Goal: Task Accomplishment & Management: Manage account settings

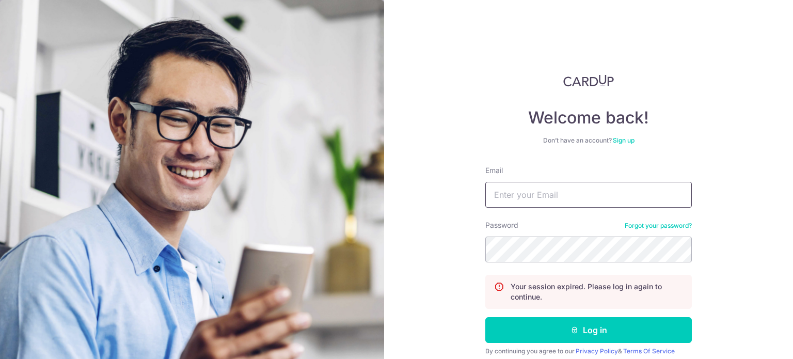
click at [604, 199] on input "Email" at bounding box center [588, 195] width 206 height 26
type input "dap_hide@hotmail.com"
click at [485, 317] on button "Log in" at bounding box center [588, 330] width 206 height 26
click at [587, 198] on input "Email" at bounding box center [588, 195] width 206 height 26
type input "daph.lim.ne@gmail.com"
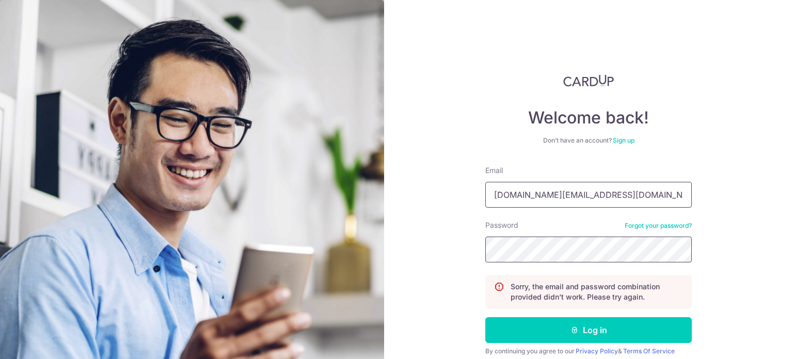
click at [485, 317] on button "Log in" at bounding box center [588, 330] width 206 height 26
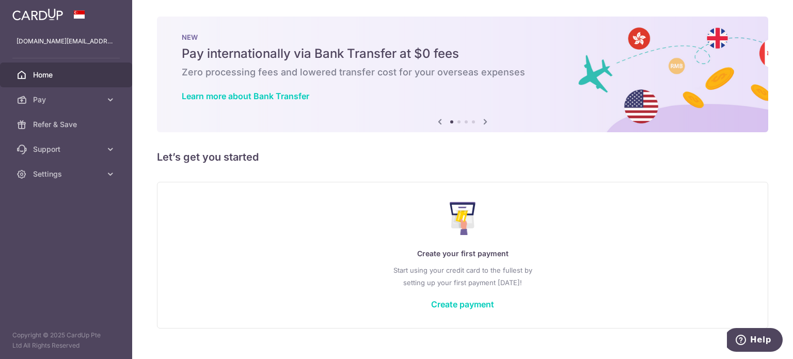
click at [49, 83] on link "Home" at bounding box center [66, 74] width 132 height 25
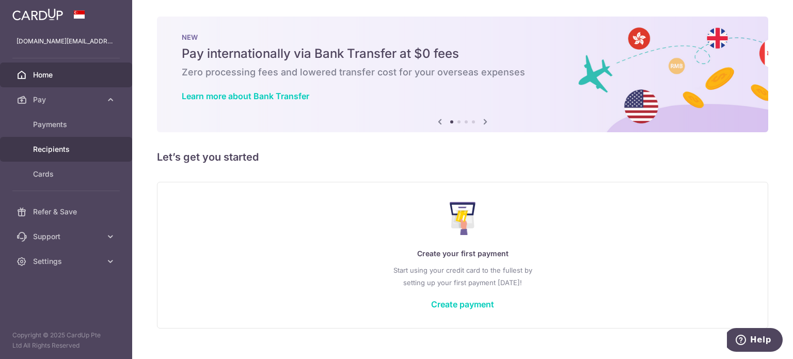
click at [68, 138] on link "Recipients" at bounding box center [66, 149] width 132 height 25
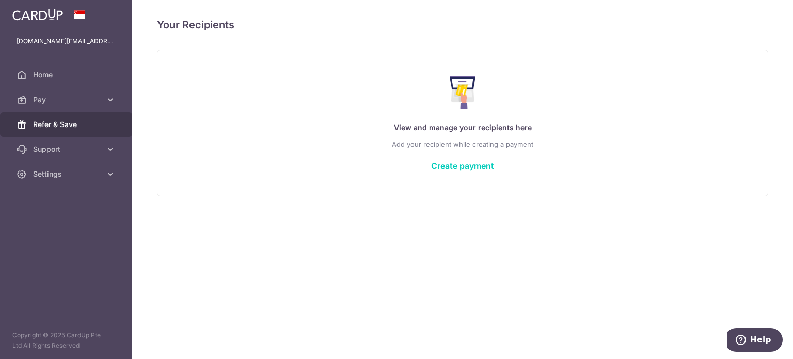
click at [70, 129] on span "Refer & Save" at bounding box center [67, 124] width 68 height 10
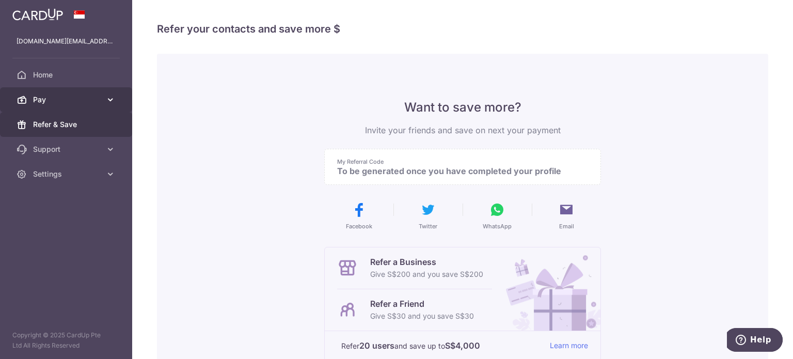
click at [87, 100] on span "Pay" at bounding box center [67, 99] width 68 height 10
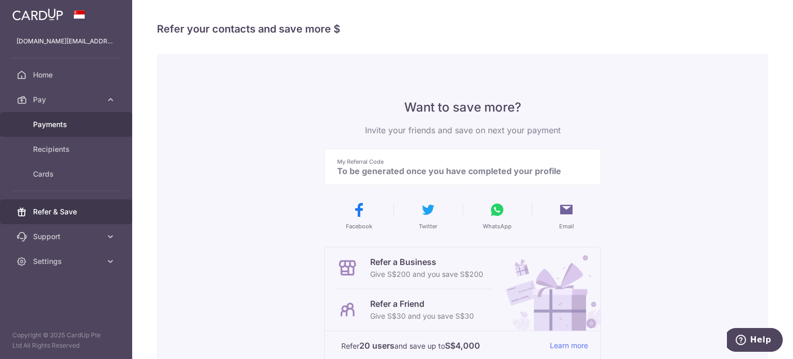
click at [76, 120] on span "Payments" at bounding box center [67, 124] width 68 height 10
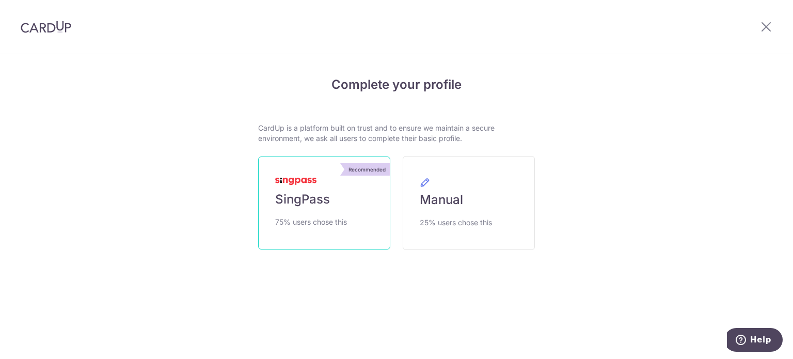
click at [351, 179] on link "Recommended SingPass 75% users chose this" at bounding box center [324, 202] width 132 height 93
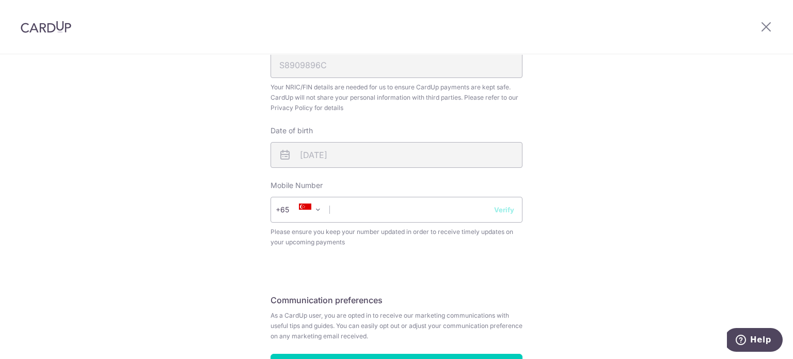
scroll to position [405, 0]
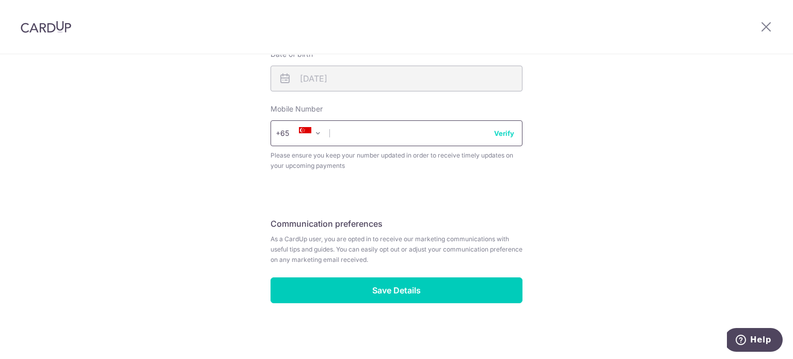
click at [394, 137] on input "text" at bounding box center [396, 133] width 252 height 26
type input "98561145"
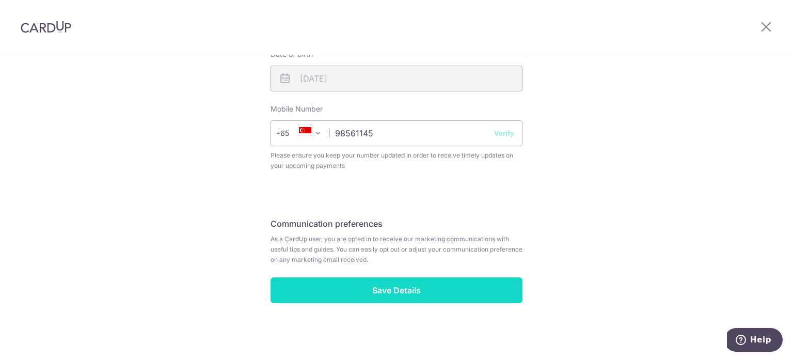
click at [359, 277] on input "Save Details" at bounding box center [396, 290] width 252 height 26
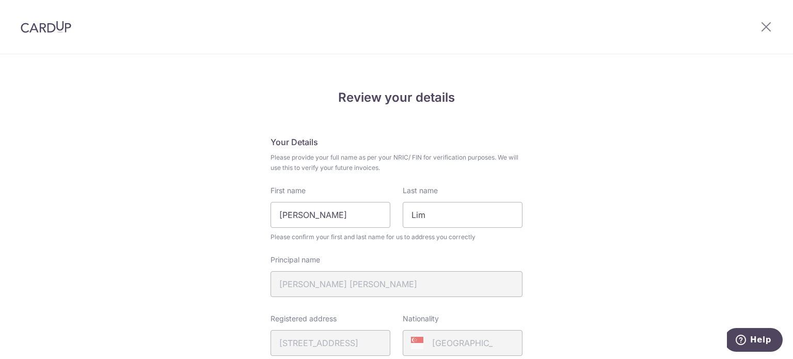
scroll to position [355, 0]
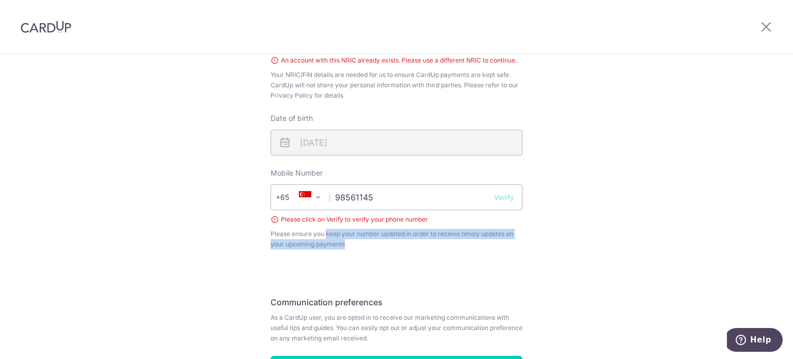
drag, startPoint x: 339, startPoint y: 231, endPoint x: 435, endPoint y: 241, distance: 96.5
click at [435, 241] on span "Please ensure you keep your number updated in order to receive timely updates o…" at bounding box center [396, 239] width 252 height 21
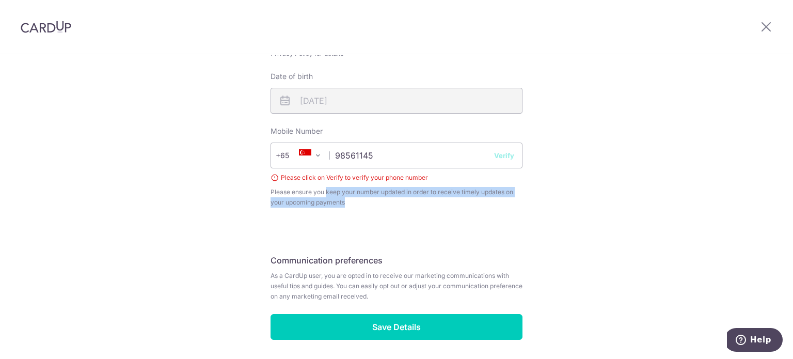
scroll to position [434, 0]
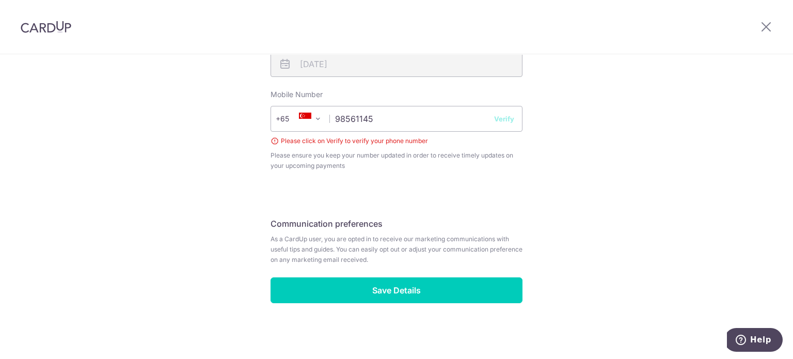
click at [497, 118] on button "Verify" at bounding box center [504, 119] width 20 height 10
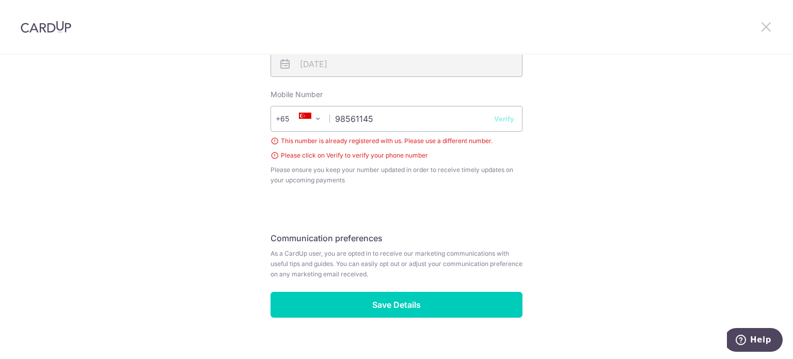
click at [766, 30] on icon at bounding box center [766, 26] width 12 height 13
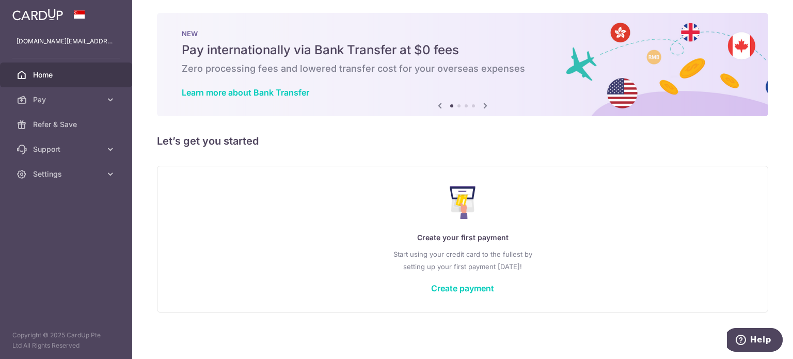
scroll to position [6, 0]
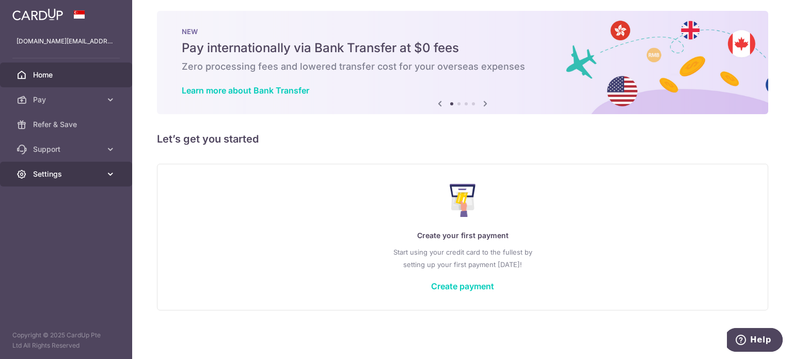
click at [64, 169] on span "Settings" at bounding box center [67, 174] width 68 height 10
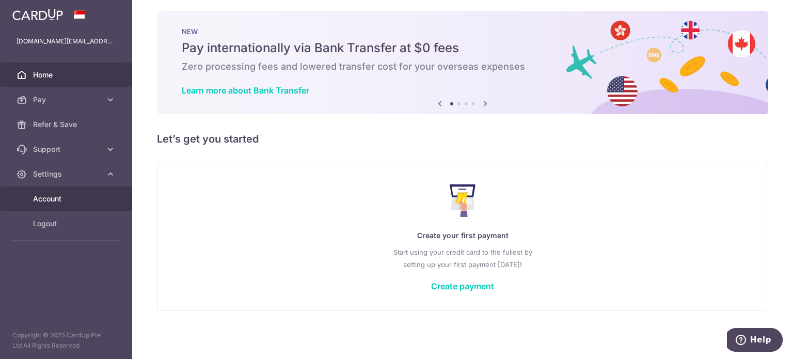
click at [63, 189] on link "Account" at bounding box center [66, 198] width 132 height 25
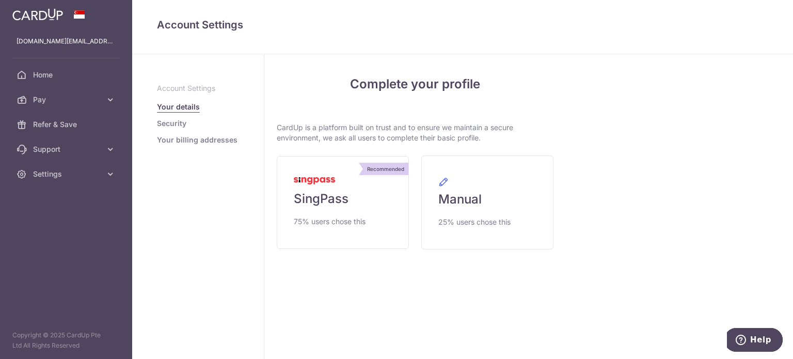
click at [214, 142] on link "Your billing addresses" at bounding box center [197, 140] width 81 height 10
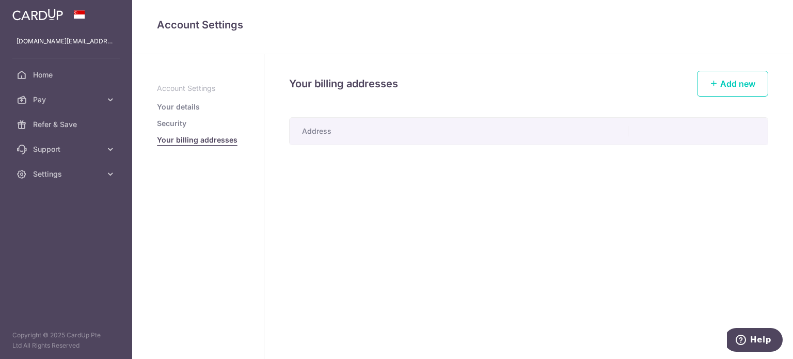
click at [186, 121] on li "Security" at bounding box center [198, 123] width 82 height 10
click at [183, 123] on link "Security" at bounding box center [171, 123] width 29 height 10
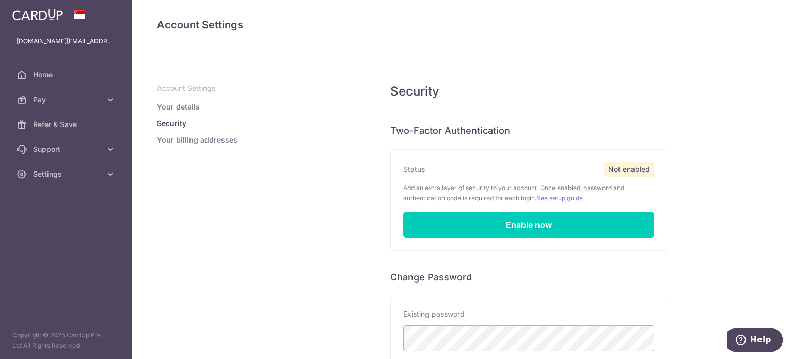
click at [185, 104] on link "Your details" at bounding box center [178, 107] width 43 height 10
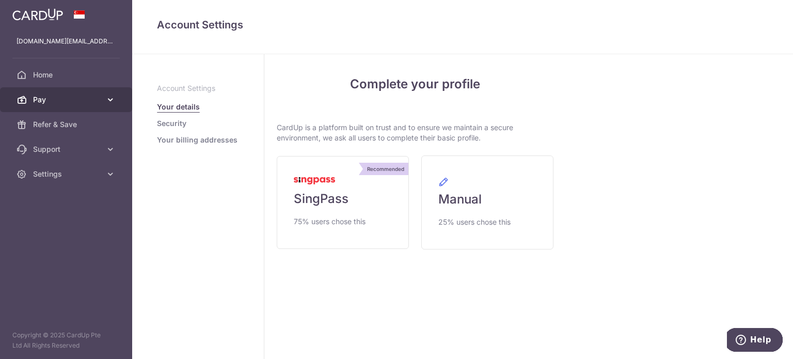
click at [43, 101] on span "Pay" at bounding box center [67, 99] width 68 height 10
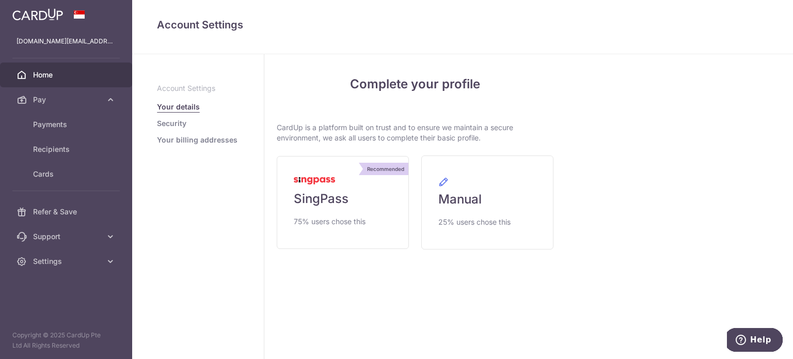
click at [54, 80] on link "Home" at bounding box center [66, 74] width 132 height 25
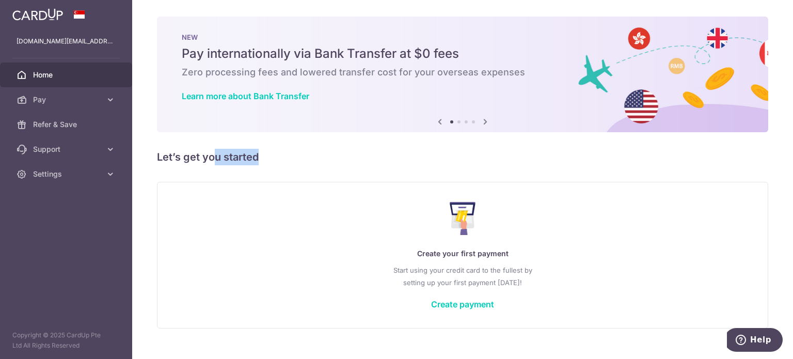
drag, startPoint x: 213, startPoint y: 157, endPoint x: 292, endPoint y: 159, distance: 79.5
click at [292, 159] on h5 "Let’s get you started" at bounding box center [462, 157] width 611 height 17
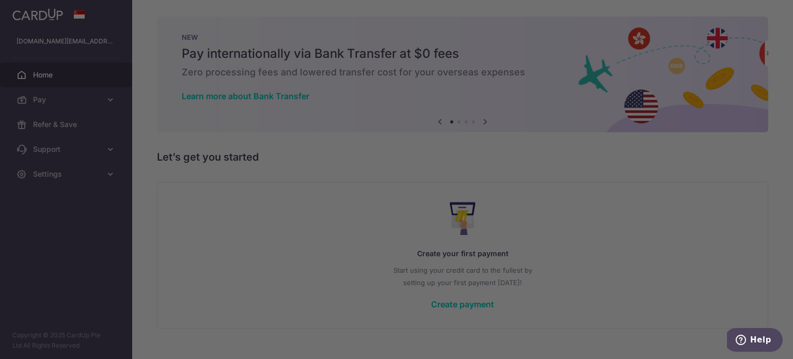
click at [557, 174] on div at bounding box center [400, 181] width 801 height 362
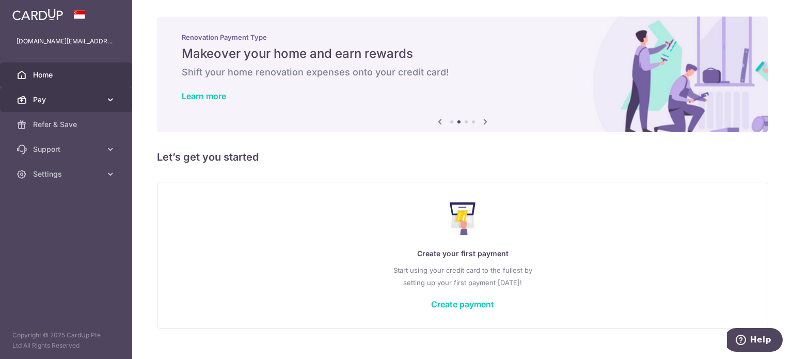
click at [26, 97] on icon at bounding box center [22, 99] width 10 height 10
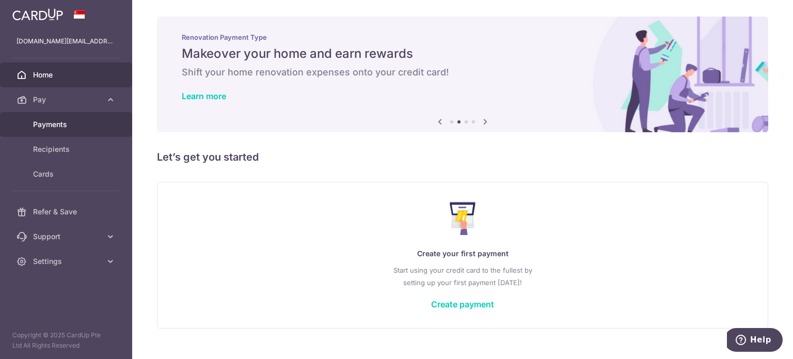
click at [38, 121] on span "Payments" at bounding box center [67, 124] width 68 height 10
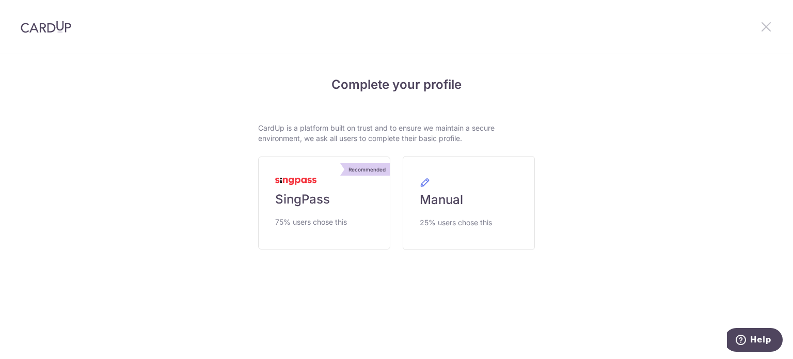
click at [760, 21] on icon at bounding box center [766, 26] width 12 height 13
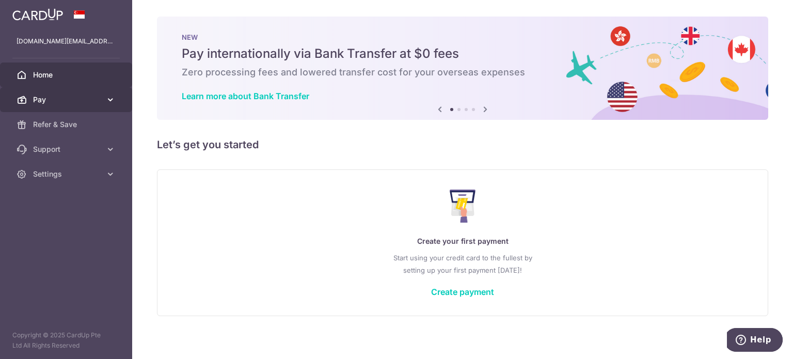
click at [41, 103] on span "Pay" at bounding box center [67, 99] width 68 height 10
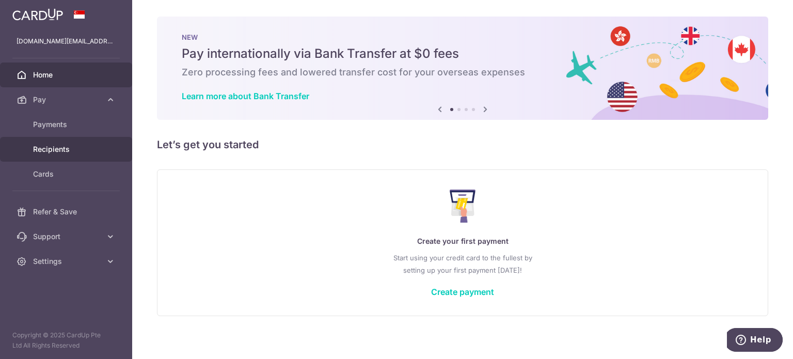
click at [56, 149] on span "Recipients" at bounding box center [67, 149] width 68 height 10
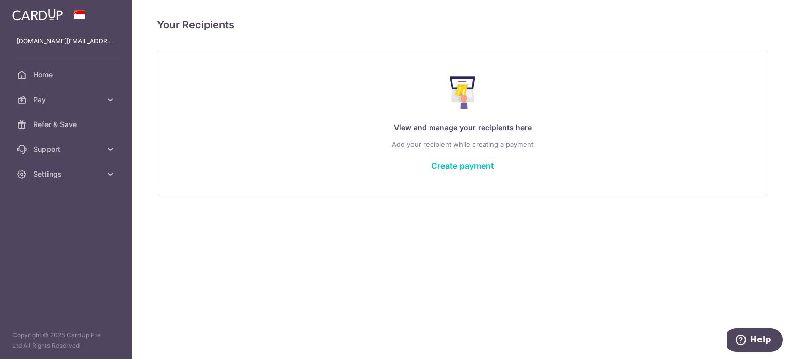
click at [491, 167] on link "Create payment" at bounding box center [462, 166] width 63 height 10
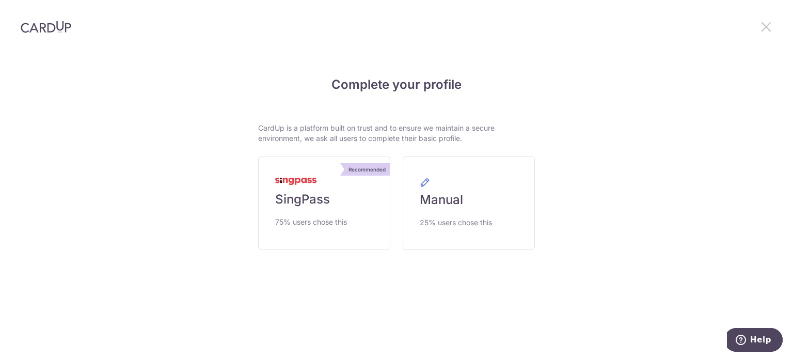
click at [768, 28] on icon at bounding box center [766, 26] width 12 height 13
